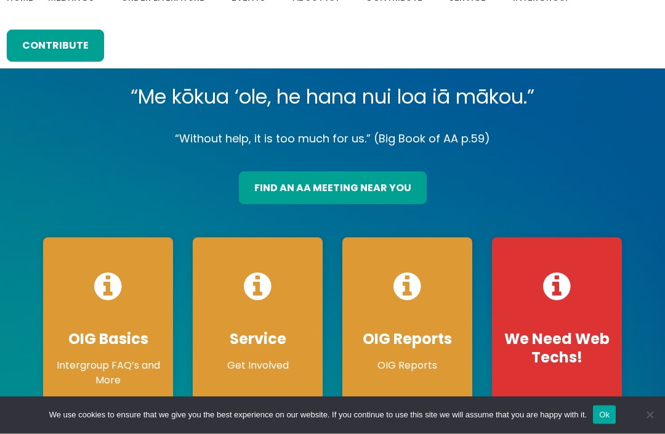
scroll to position [57, 0]
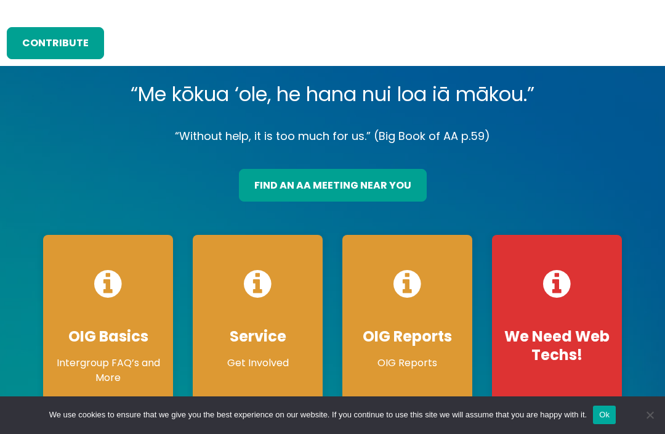
click at [386, 187] on link "find an aa meeting near you" at bounding box center [333, 185] width 188 height 32
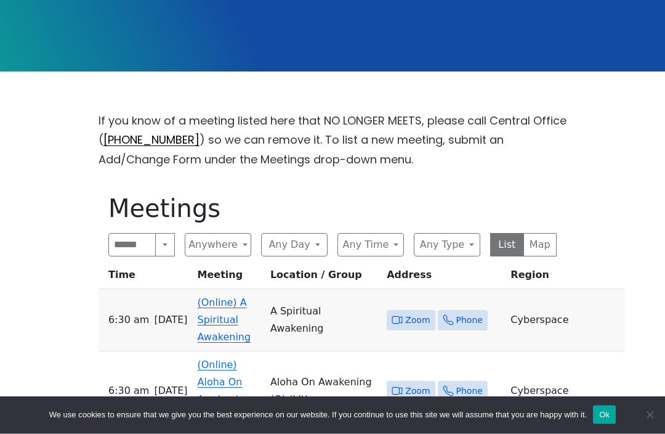
scroll to position [282, 0]
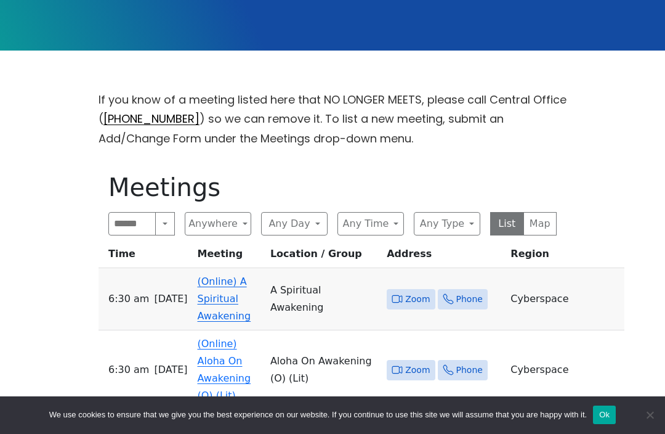
click at [240, 224] on button "Anywhere" at bounding box center [218, 223] width 67 height 23
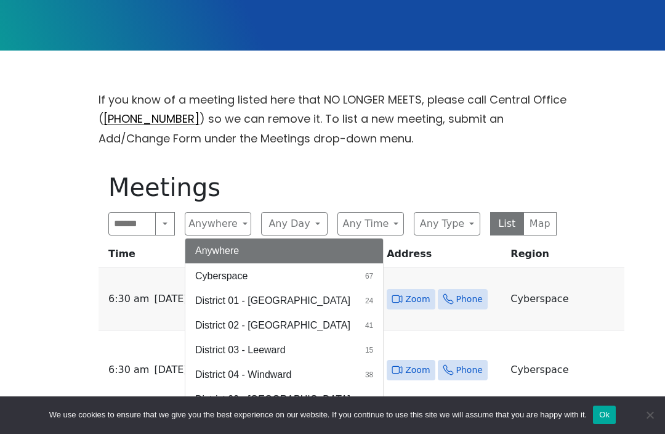
click at [286, 375] on span "District 04 - Windward" at bounding box center [243, 374] width 96 height 15
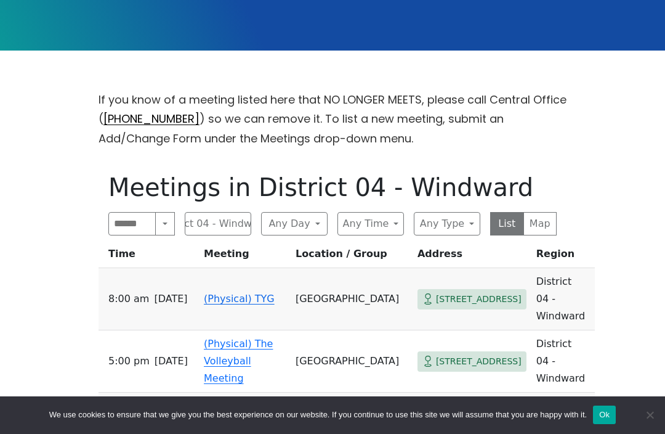
click at [318, 227] on button "Any Day" at bounding box center [294, 223] width 67 height 23
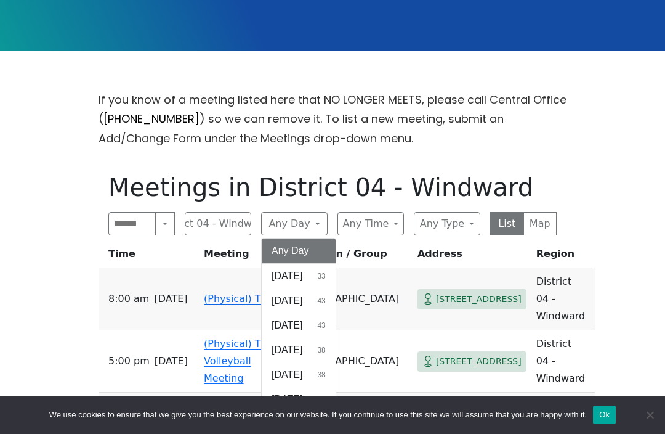
click at [302, 352] on span "Wednesday" at bounding box center [287, 349] width 31 height 15
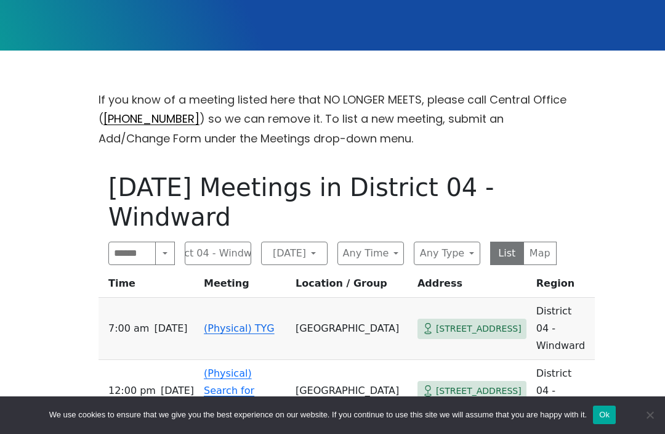
click at [396, 252] on button "Any Time" at bounding box center [371, 252] width 67 height 23
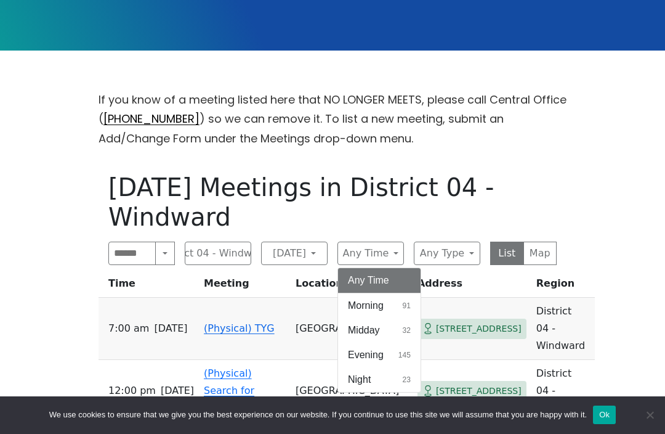
click at [383, 357] on span "Evening" at bounding box center [366, 354] width 36 height 15
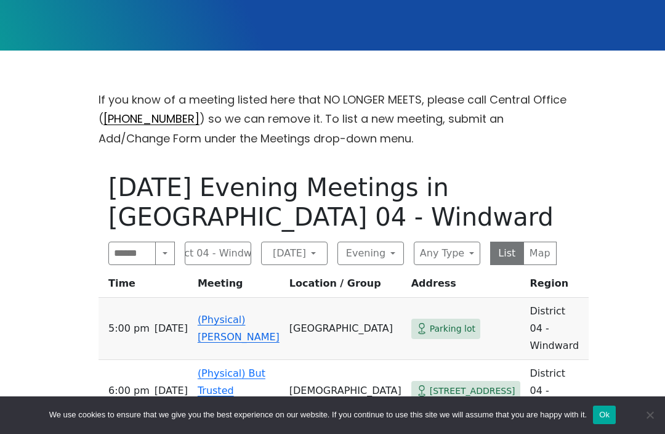
click at [469, 252] on button "Any Type" at bounding box center [447, 252] width 67 height 23
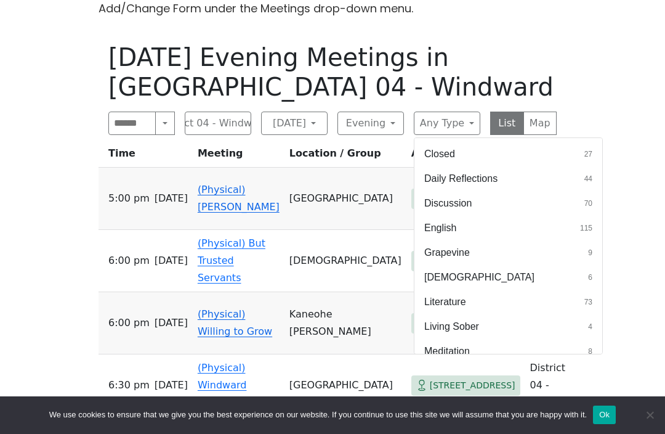
scroll to position [227, 0]
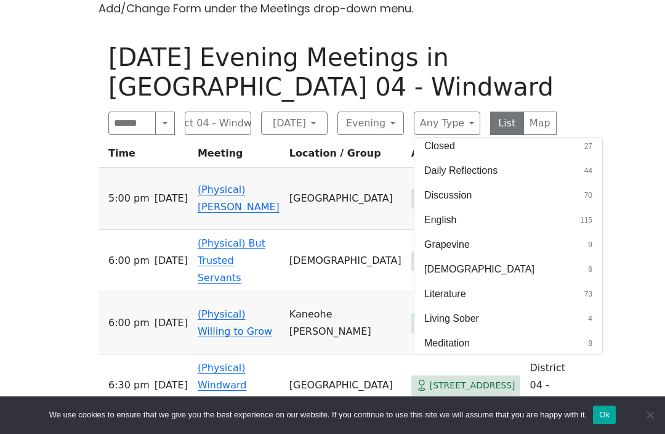
click at [449, 272] on span "LGBTQ" at bounding box center [479, 269] width 110 height 15
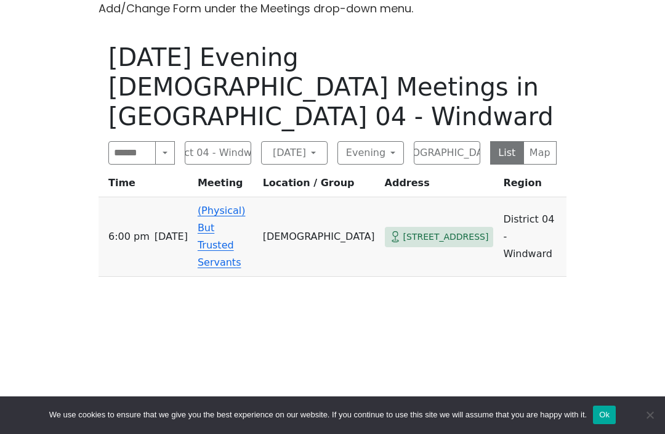
click at [318, 141] on button "Wednesday" at bounding box center [294, 152] width 67 height 23
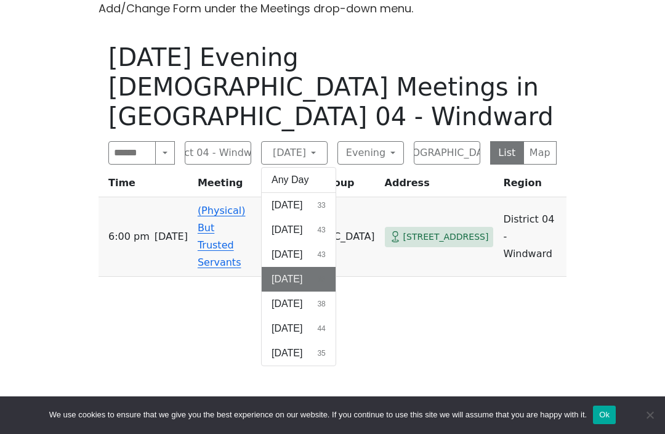
click at [317, 168] on button "Any Day" at bounding box center [299, 180] width 74 height 25
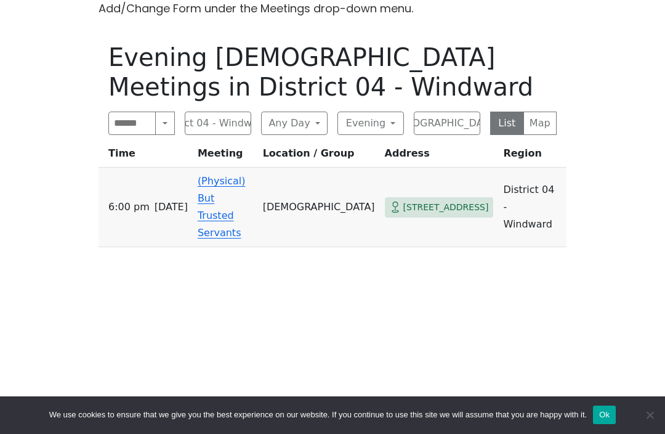
click at [394, 123] on button "Evening" at bounding box center [371, 122] width 67 height 23
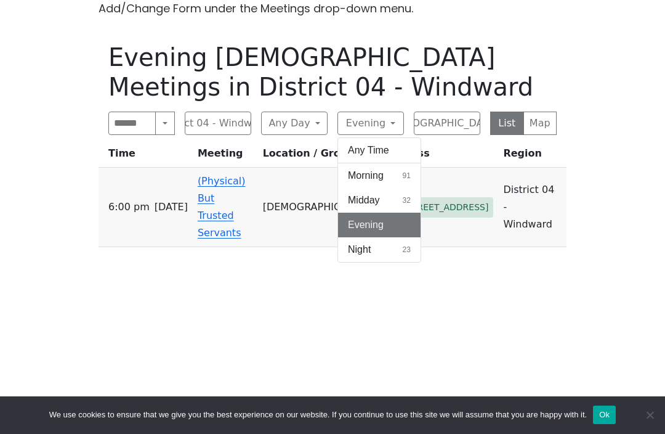
click at [389, 155] on button "Any Time" at bounding box center [379, 150] width 83 height 25
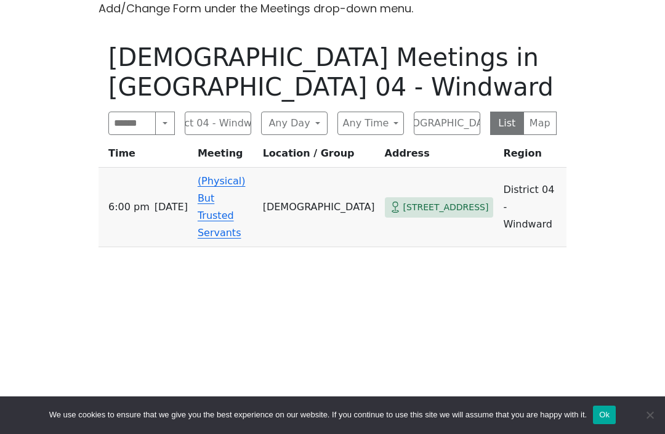
click at [238, 111] on button "District 04 - Windward" at bounding box center [218, 122] width 67 height 23
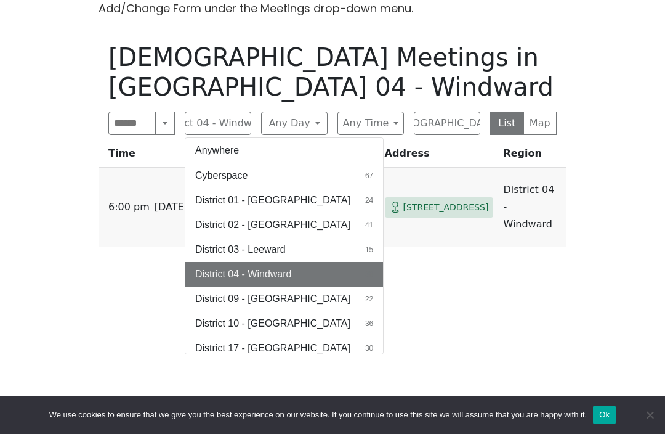
click at [628, 100] on div "If you know of a meeting listed here that NO LONGER MEETS, please call Central …" at bounding box center [332, 202] width 599 height 484
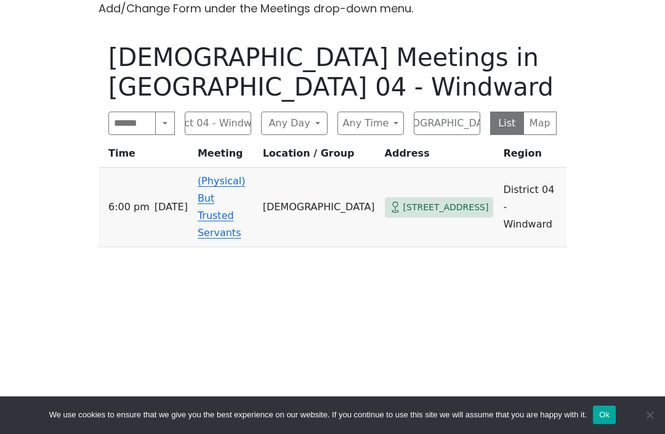
click at [171, 111] on button "Search" at bounding box center [165, 122] width 20 height 23
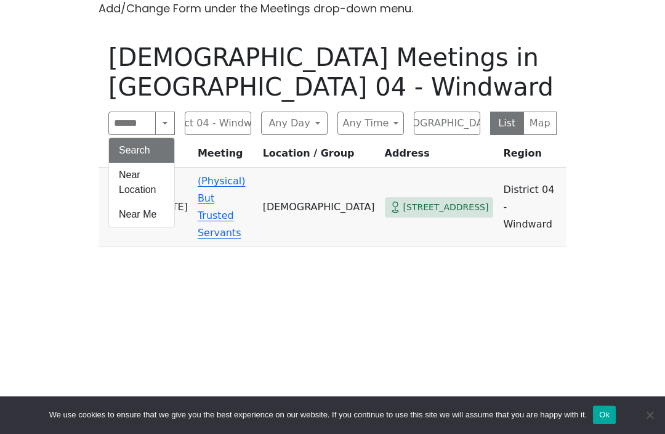
click at [152, 202] on button "Near Me" at bounding box center [141, 214] width 65 height 25
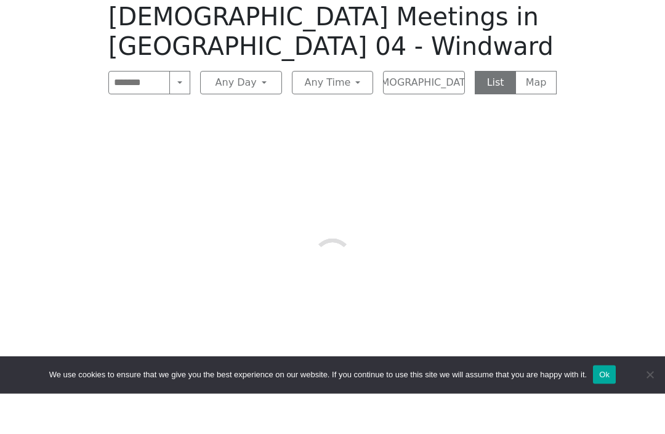
scroll to position [453, 0]
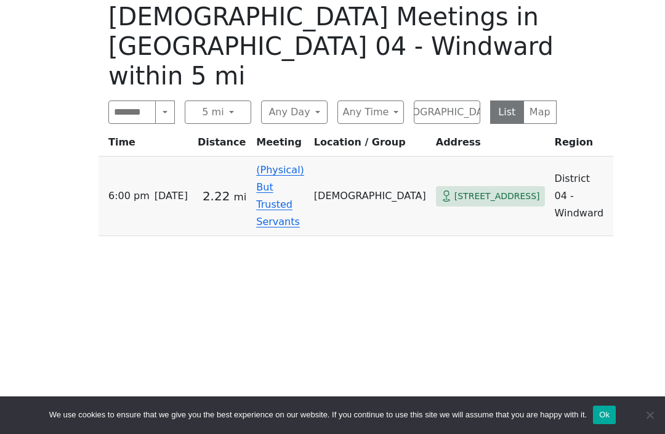
click at [304, 177] on link "(Physical) But Trusted Servants" at bounding box center [280, 195] width 48 height 63
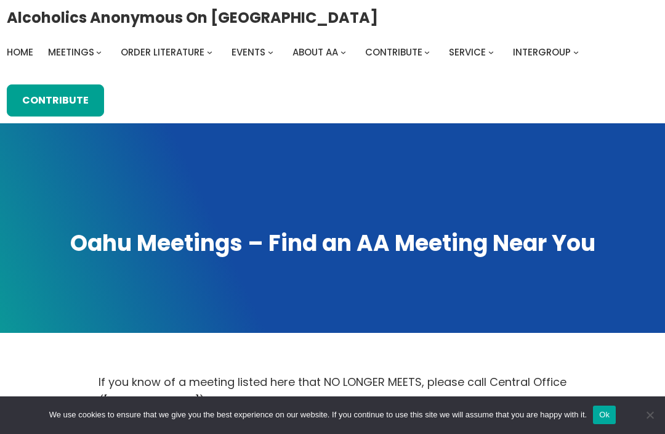
scroll to position [453, 0]
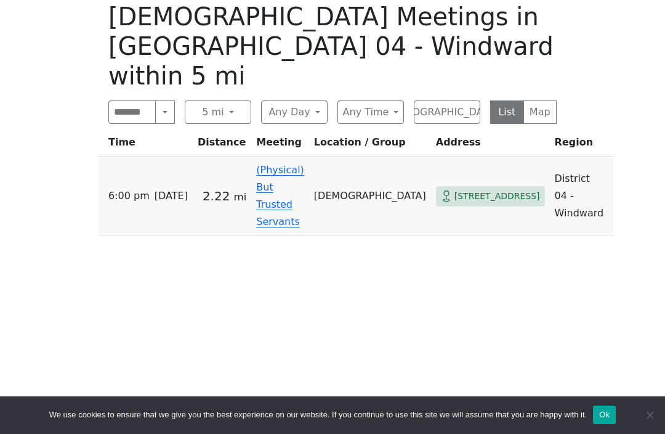
click at [471, 100] on button "LGBTQ" at bounding box center [447, 111] width 67 height 23
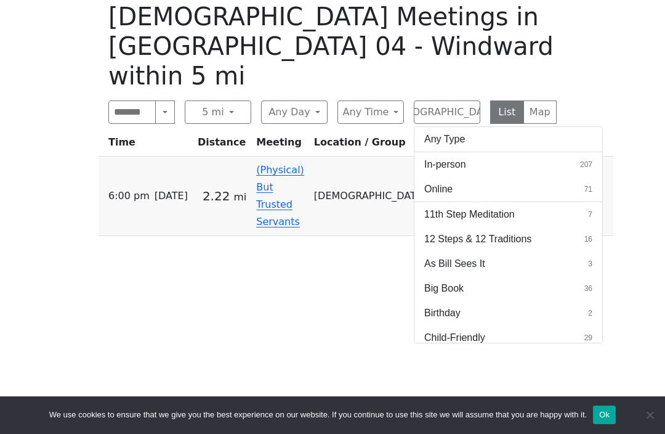
click at [459, 157] on span "In-person" at bounding box center [445, 164] width 42 height 15
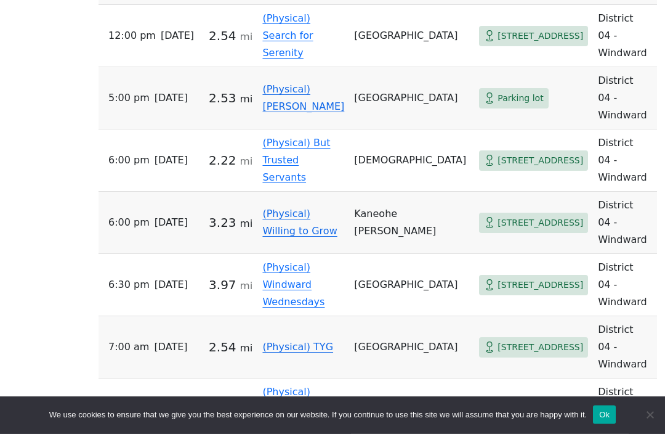
scroll to position [1589, 0]
